Goal: Information Seeking & Learning: Learn about a topic

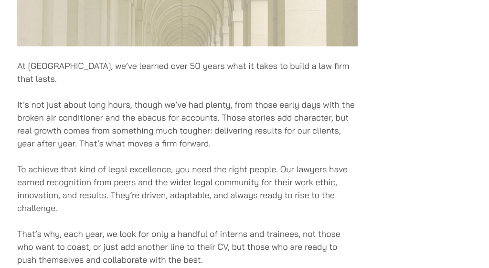
scroll to position [462, 0]
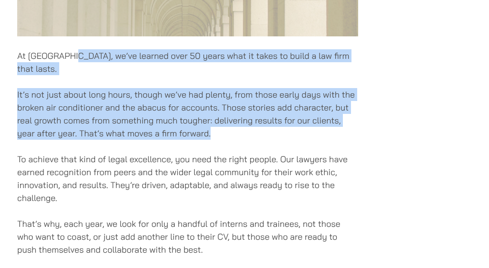
drag, startPoint x: 68, startPoint y: 58, endPoint x: 220, endPoint y: 114, distance: 161.7
click at [220, 114] on div "At Haldanes, we’ve learned over 50 years what it takes to build a law firm that…" at bounding box center [187, 117] width 341 height 844
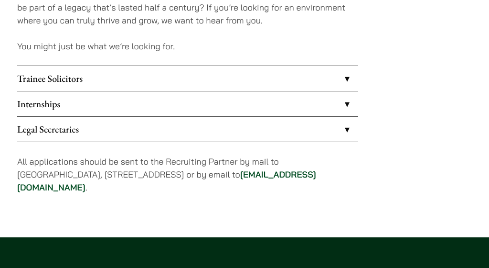
scroll to position [803, 0]
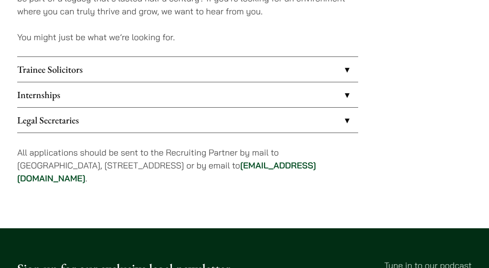
click at [167, 57] on link "Trainee Solicitors" at bounding box center [187, 69] width 341 height 25
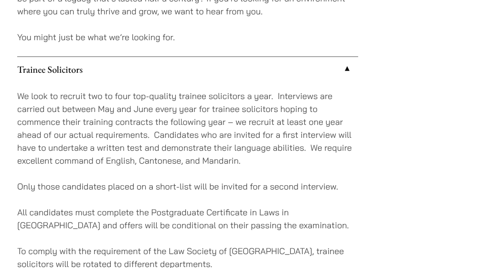
click at [158, 57] on link "Trainee Solicitors" at bounding box center [187, 69] width 341 height 25
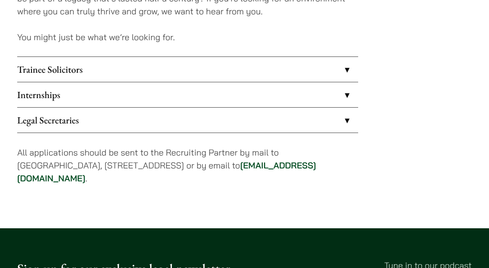
click at [153, 85] on link "Internships" at bounding box center [187, 94] width 341 height 25
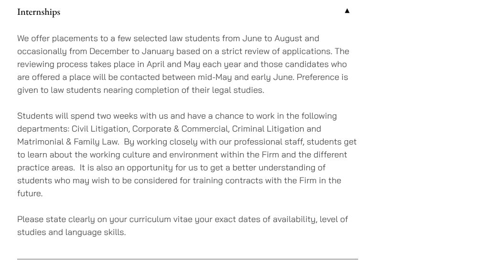
scroll to position [888, 0]
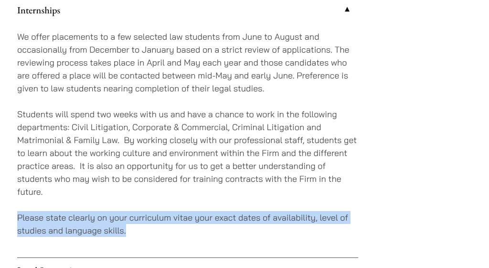
drag, startPoint x: 8, startPoint y: 204, endPoint x: 152, endPoint y: 220, distance: 145.7
copy p "Please state clearly on your curriculum vitae your exact dates of availability,…"
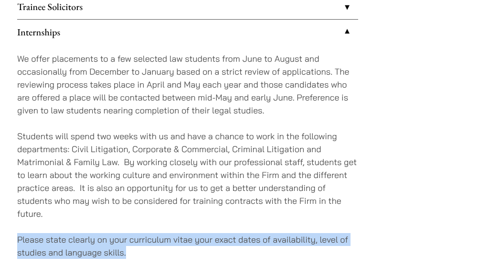
copy p "Please state clearly on your curriculum vitae your exact dates of availability,…"
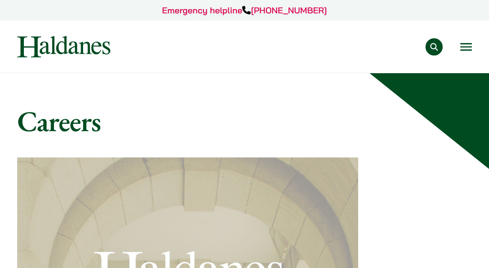
scroll to position [0, 0]
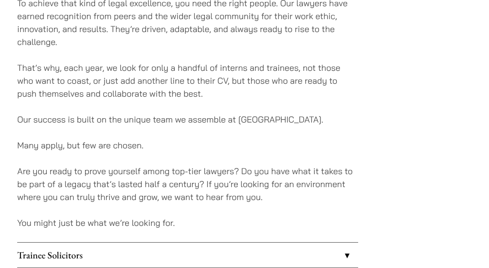
scroll to position [693, 0]
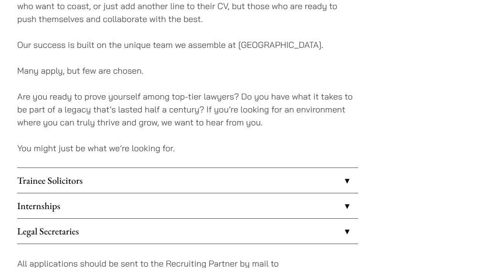
click at [92, 193] on link "Internships" at bounding box center [187, 205] width 341 height 25
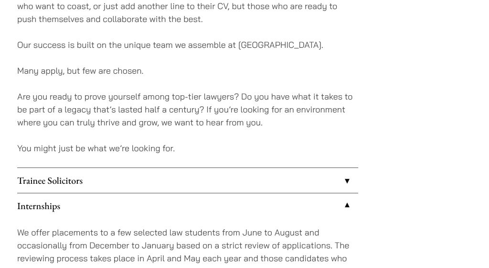
click at [89, 168] on link "Trainee Solicitors" at bounding box center [187, 180] width 341 height 25
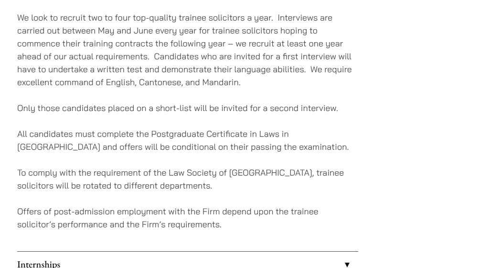
scroll to position [880, 0]
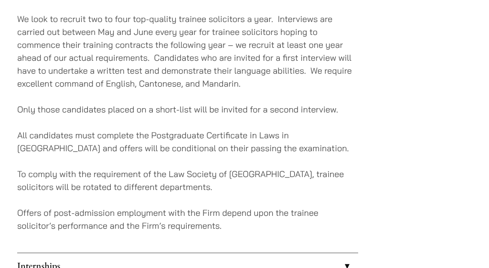
click at [107, 169] on p "To comply with the requirement of the Law Society of [GEOGRAPHIC_DATA], trainee…" at bounding box center [187, 180] width 341 height 26
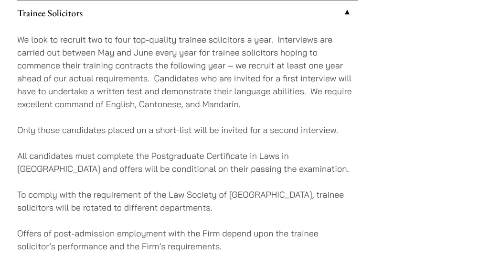
scroll to position [859, 0]
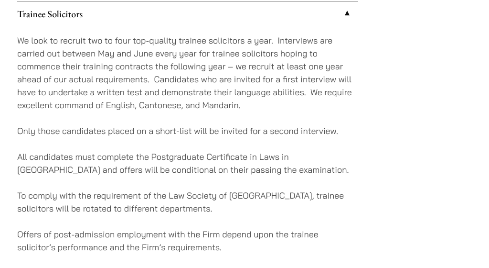
click at [248, 91] on p "We look to recruit two to four top-quality trainee solicitors a year. Interview…" at bounding box center [187, 72] width 341 height 77
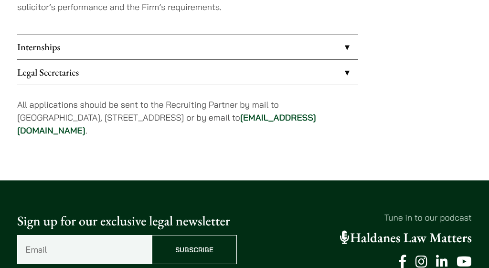
scroll to position [1100, 0]
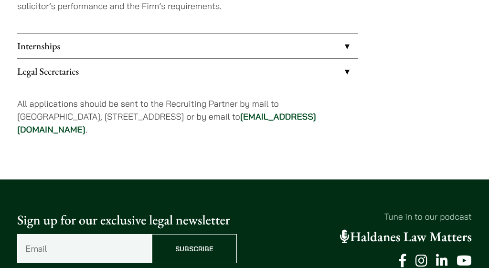
click at [248, 97] on p "All applications should be sent to the Recruiting Partner by mail to [GEOGRAPHI…" at bounding box center [187, 116] width 341 height 39
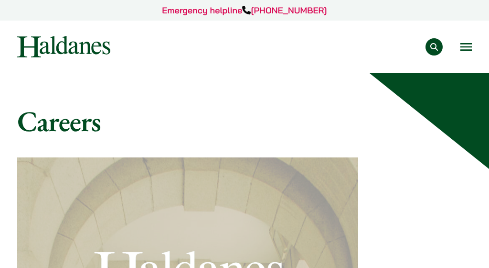
scroll to position [0, 0]
click at [466, 43] on button "Open menu" at bounding box center [466, 47] width 11 height 8
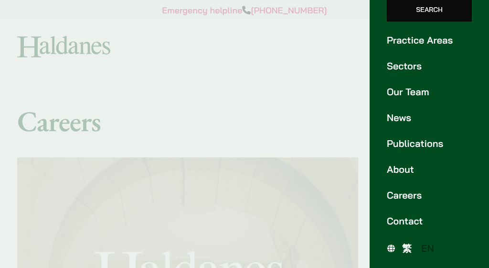
scroll to position [84, 0]
click at [405, 174] on link "About" at bounding box center [429, 169] width 85 height 14
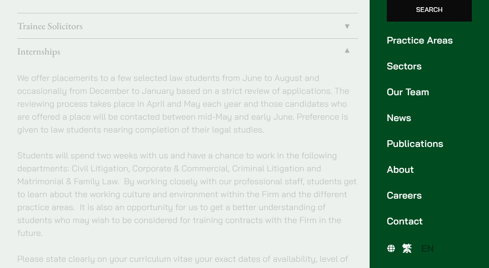
scroll to position [693, 0]
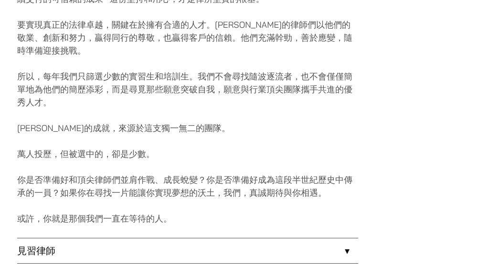
scroll to position [707, 0]
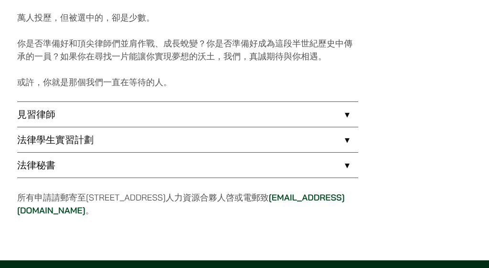
click at [117, 118] on link "見習律師" at bounding box center [187, 114] width 341 height 25
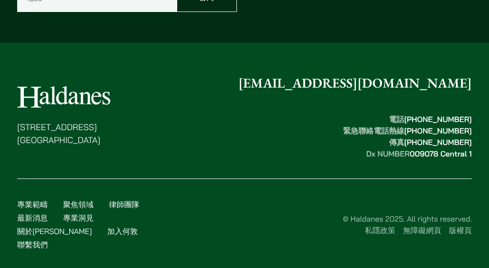
scroll to position [1208, 0]
